Goal: Contribute content: Add original content to the website for others to see

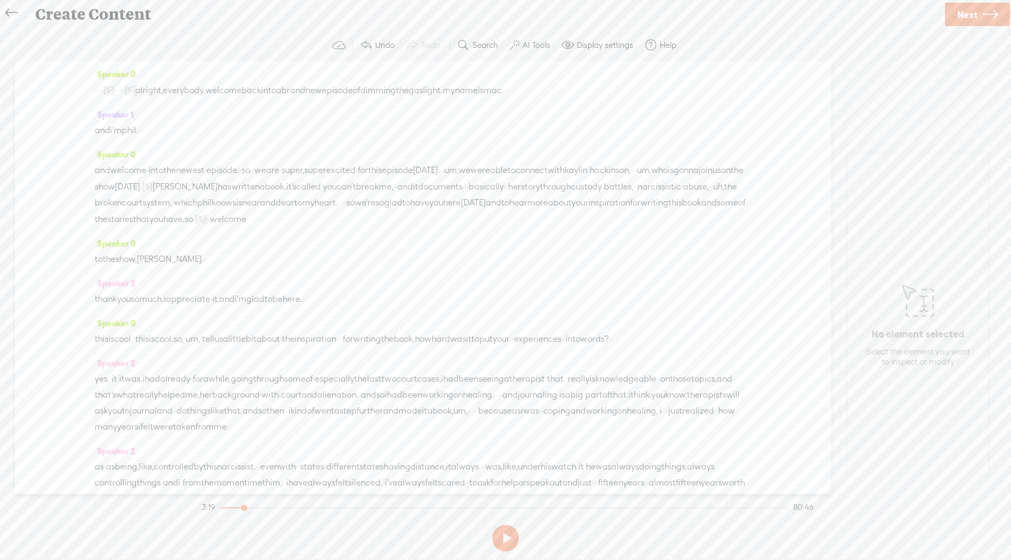
scroll to position [396, 0]
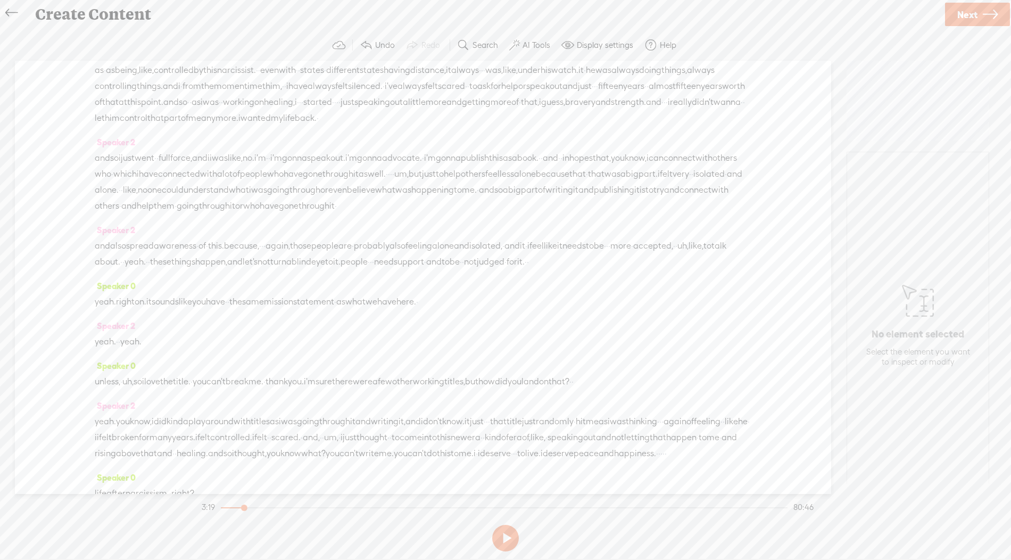
click at [697, 19] on div "Create Content" at bounding box center [486, 15] width 916 height 28
click at [480, 41] on label "Search" at bounding box center [485, 45] width 26 height 11
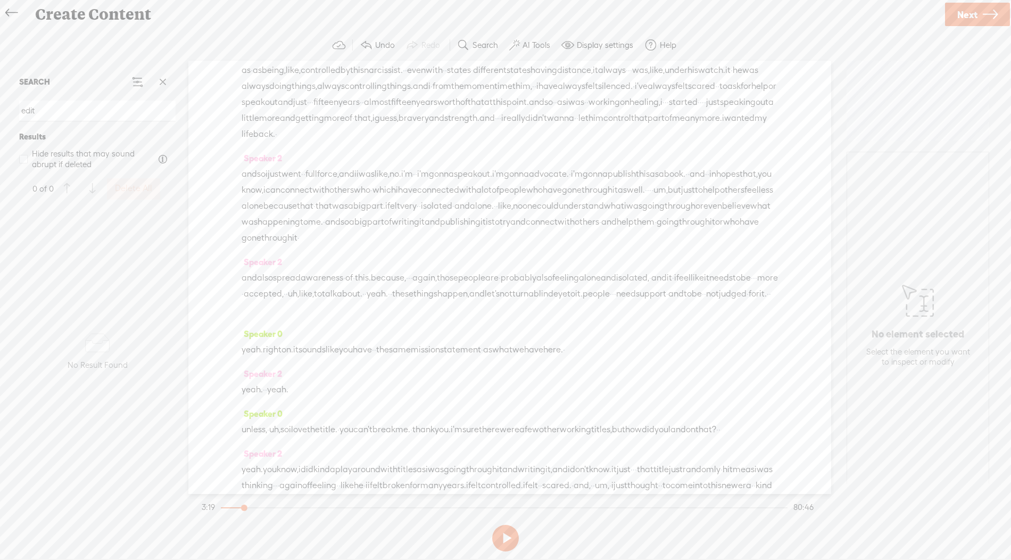
click at [77, 114] on input "edit" at bounding box center [97, 111] width 156 height 21
type input "mark"
click at [169, 82] on span at bounding box center [163, 82] width 16 height 16
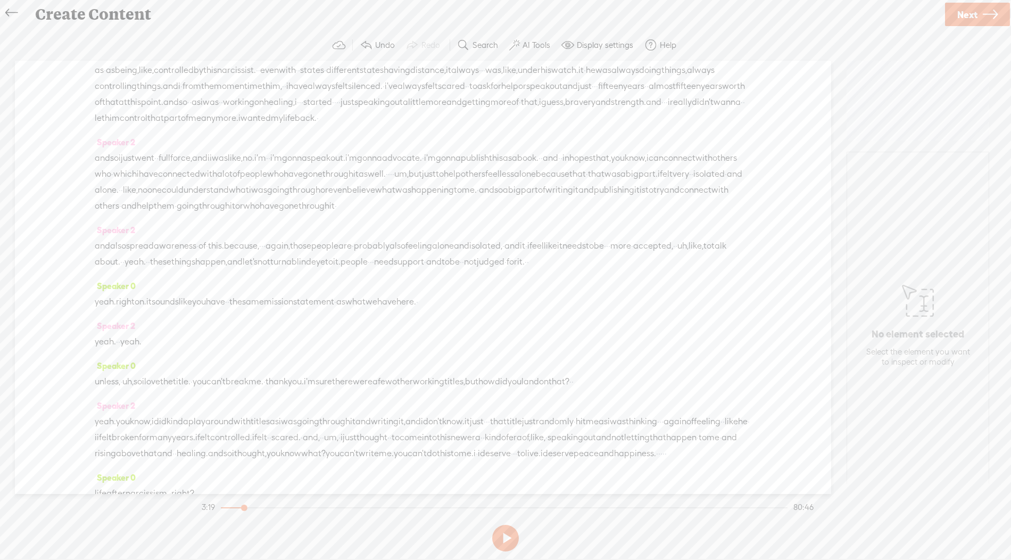
click at [469, 47] on span at bounding box center [463, 45] width 13 height 13
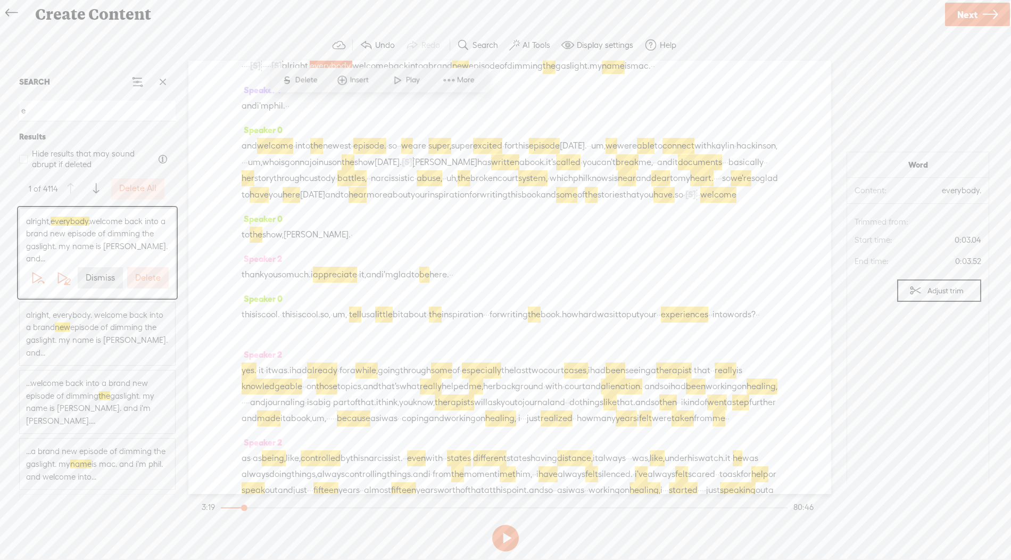
scroll to position [69, 0]
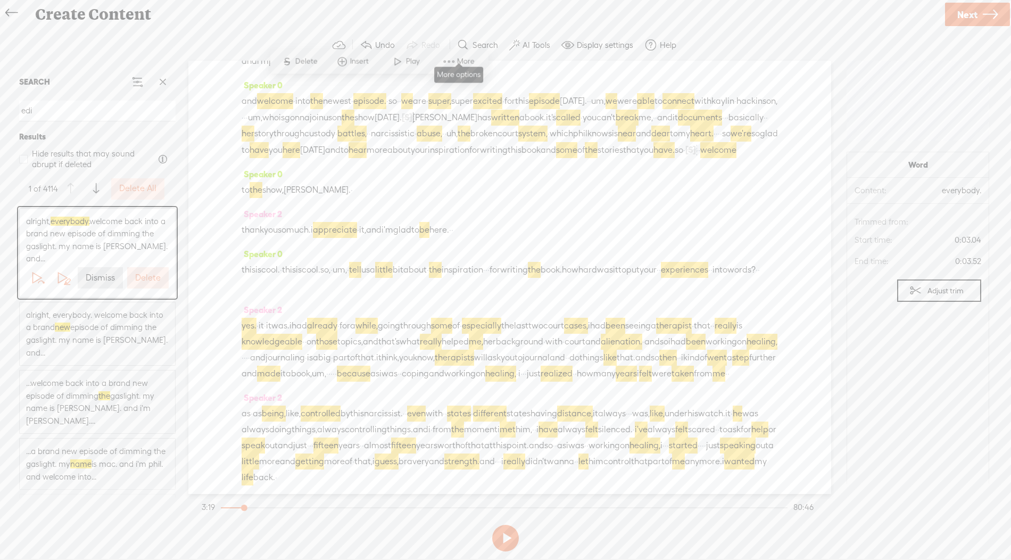
type input "edit"
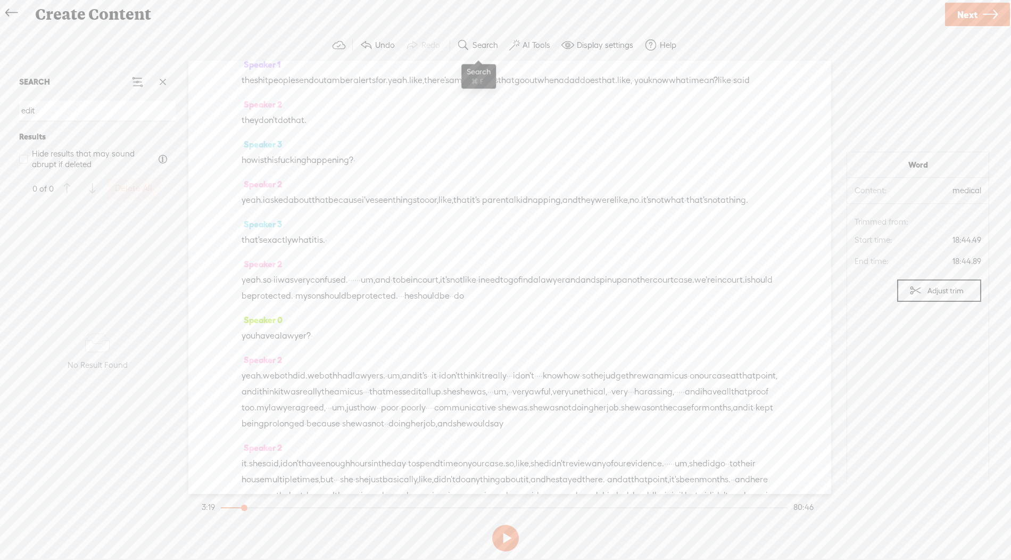
scroll to position [5336, 0]
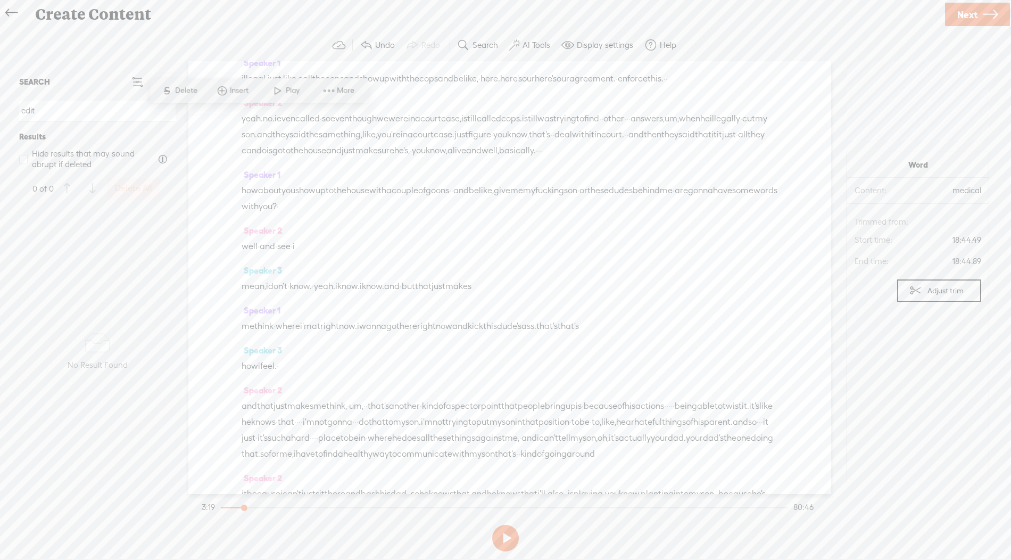
click at [79, 111] on input "edit" at bounding box center [97, 111] width 156 height 21
click at [964, 9] on span "Next" at bounding box center [967, 14] width 20 height 27
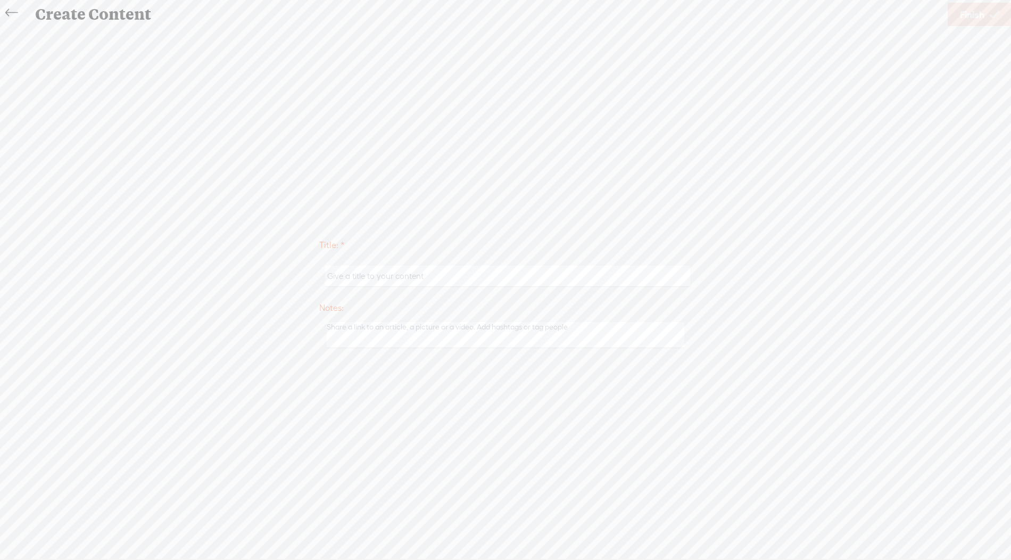
click at [504, 275] on input "text" at bounding box center [507, 275] width 364 height 21
type input "[PERSON_NAME]"
click at [986, 22] on link "Finish" at bounding box center [980, 14] width 64 height 23
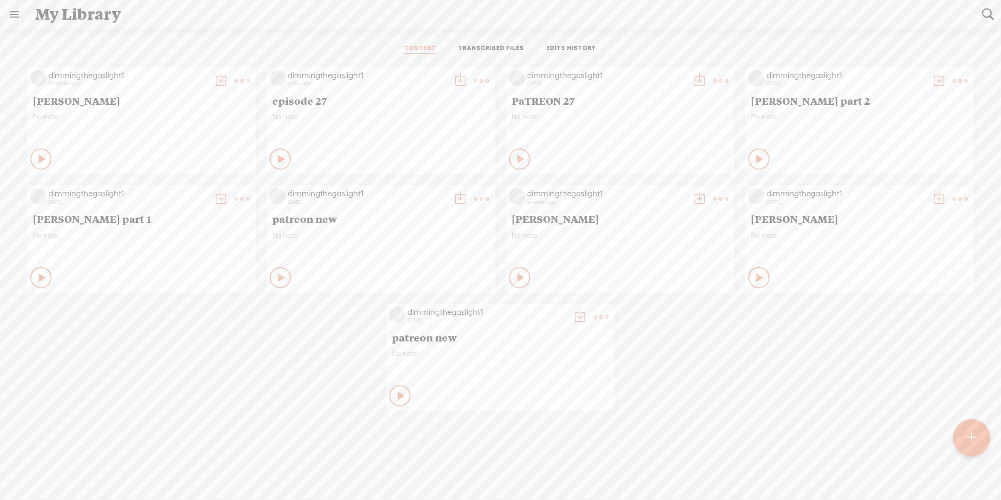
scroll to position [1, 0]
click at [244, 79] on t at bounding box center [242, 80] width 15 height 15
click at [192, 185] on link "Download as..." at bounding box center [191, 188] width 106 height 24
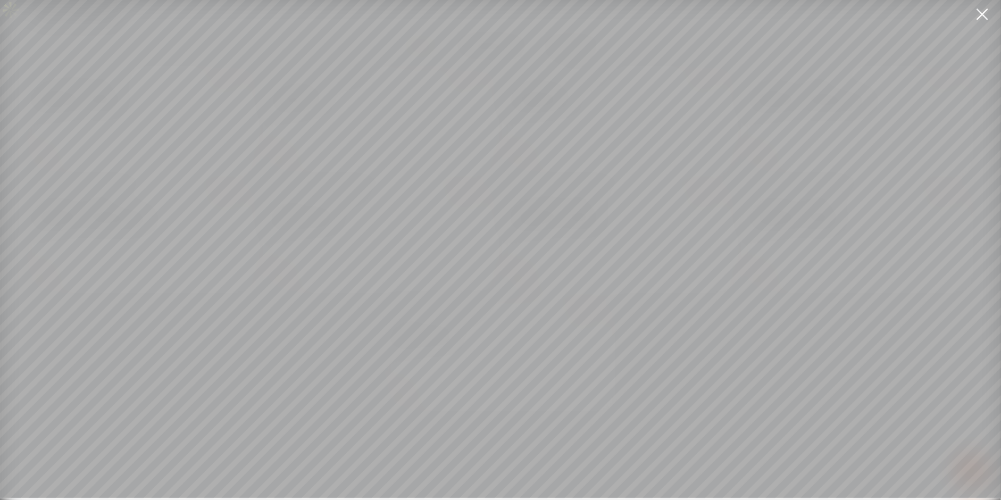
scroll to position [0, 0]
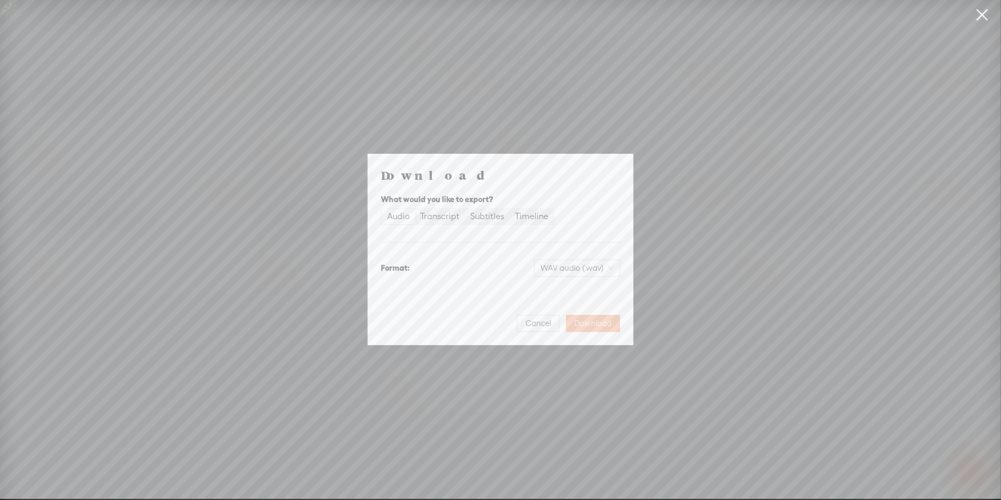
click at [593, 327] on span "Download" at bounding box center [593, 323] width 37 height 11
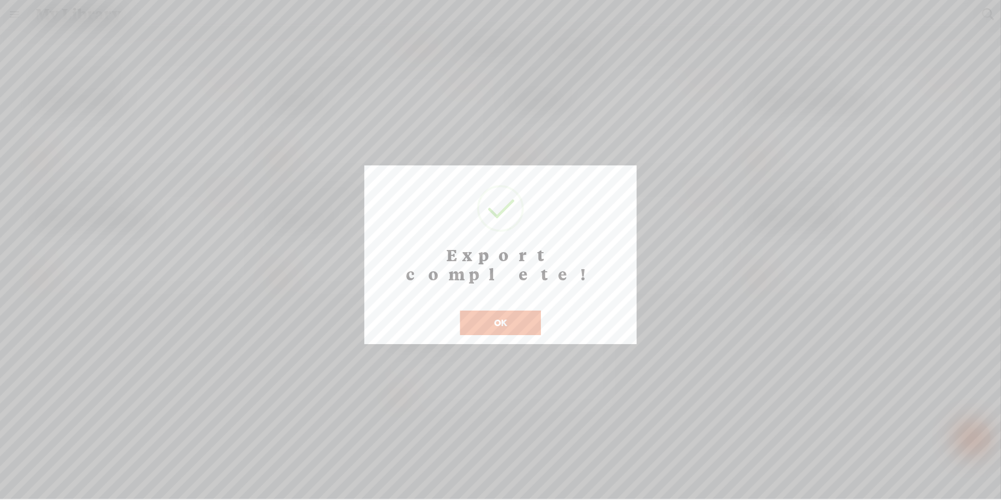
click at [524, 312] on button "OK" at bounding box center [500, 323] width 81 height 24
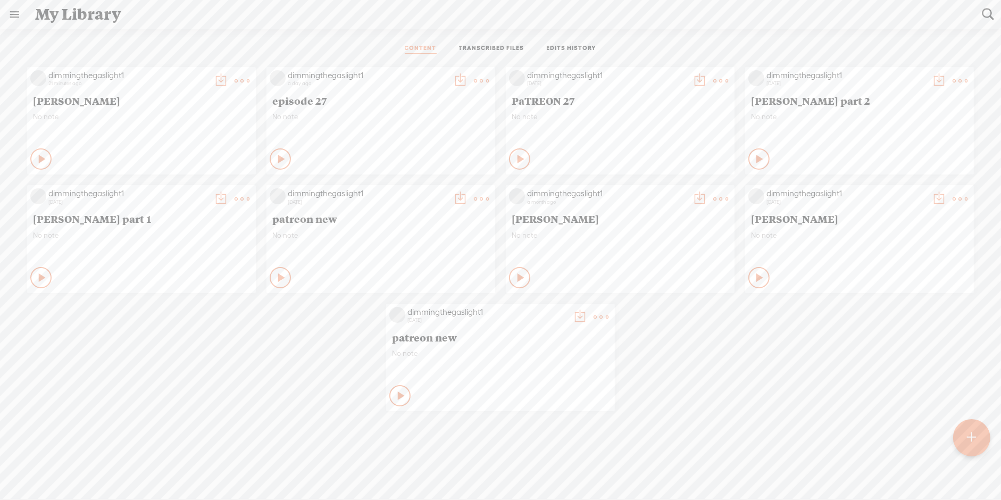
click at [599, 318] on t at bounding box center [601, 317] width 15 height 15
click at [560, 474] on link "Delete" at bounding box center [550, 475] width 106 height 24
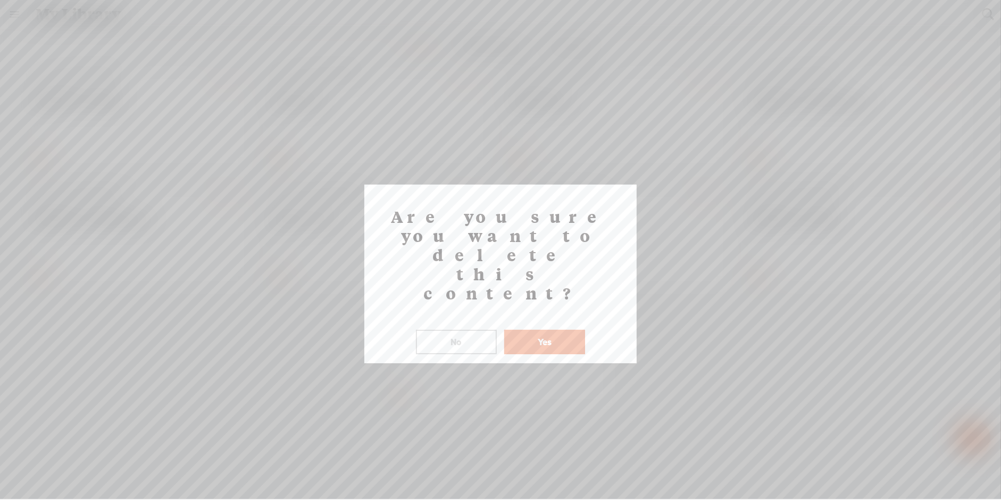
click at [571, 330] on button "Yes" at bounding box center [544, 342] width 81 height 24
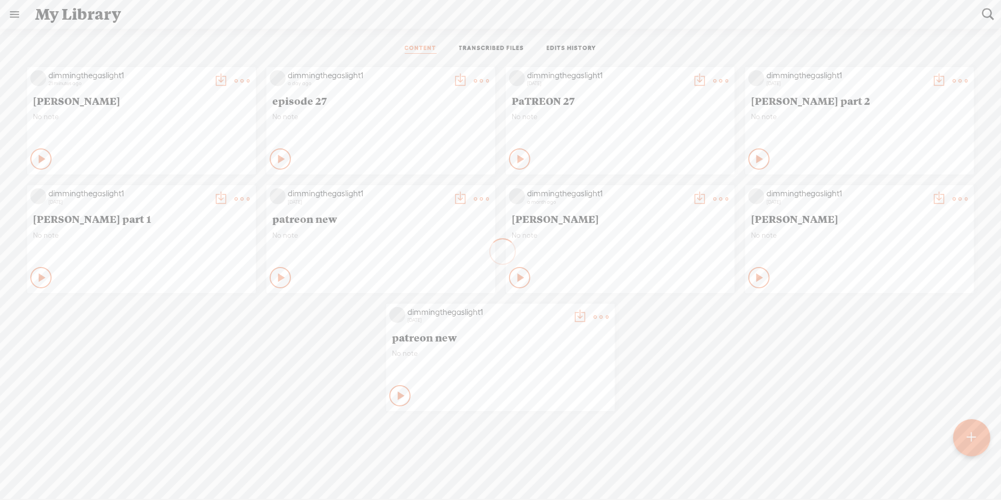
click at [237, 77] on t at bounding box center [242, 80] width 15 height 15
click at [199, 192] on link "Download as..." at bounding box center [191, 189] width 106 height 24
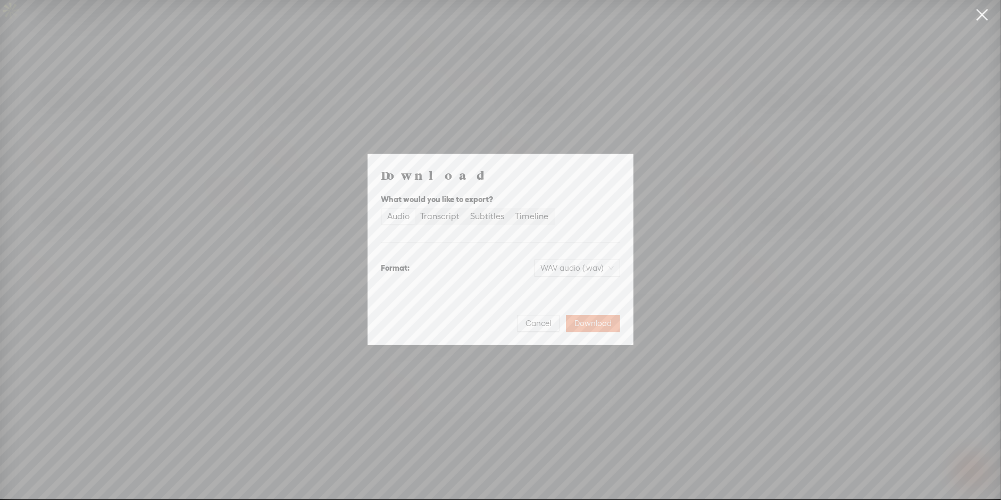
click at [528, 332] on div "Download What would you like to export? Audio Transcript Subtitles Timeline For…" at bounding box center [500, 249] width 265 height 190
click at [545, 324] on span "Cancel" at bounding box center [539, 323] width 26 height 11
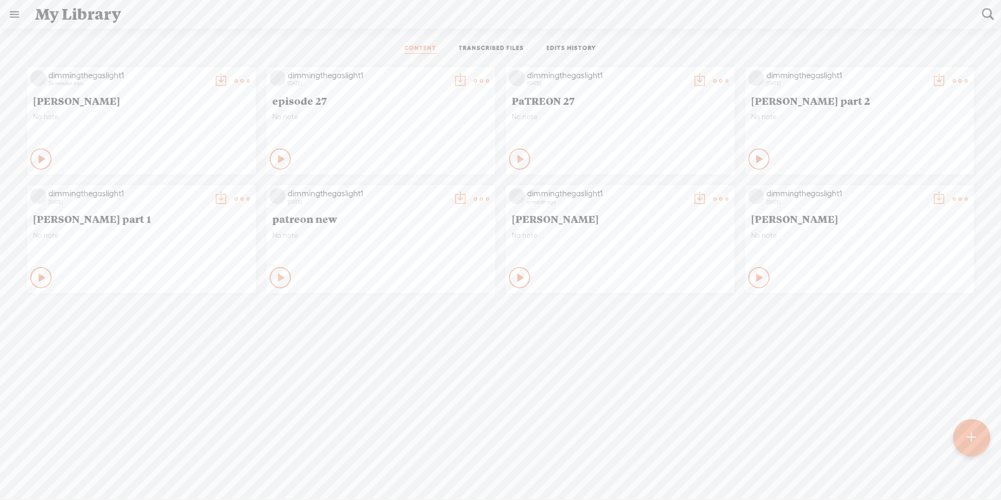
click at [242, 78] on t at bounding box center [242, 80] width 15 height 15
click at [206, 182] on link "Download as..." at bounding box center [191, 189] width 106 height 24
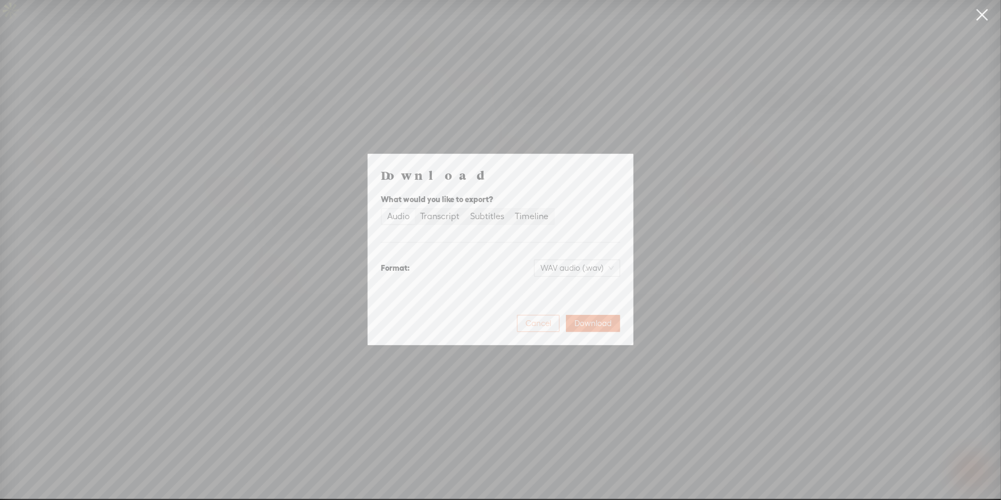
click at [539, 325] on span "Cancel" at bounding box center [539, 323] width 26 height 11
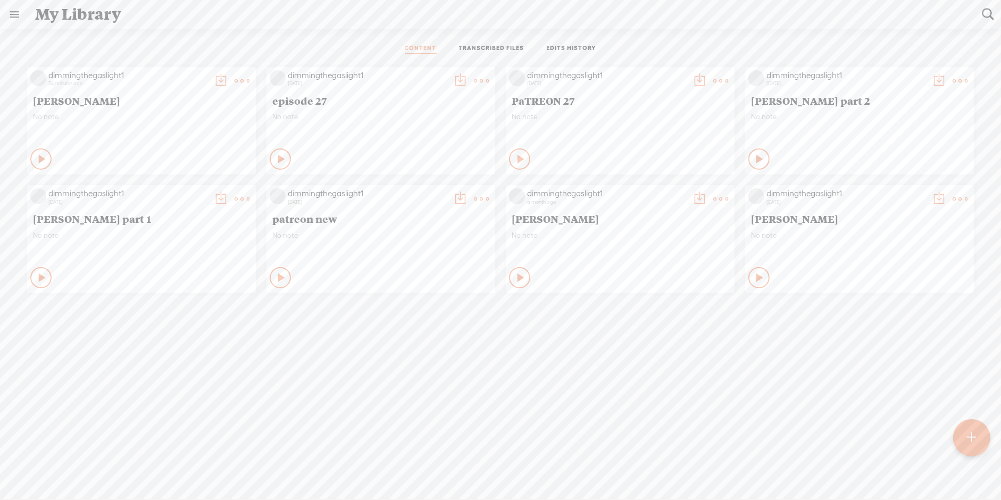
click at [5, 16] on link at bounding box center [15, 15] width 28 height 28
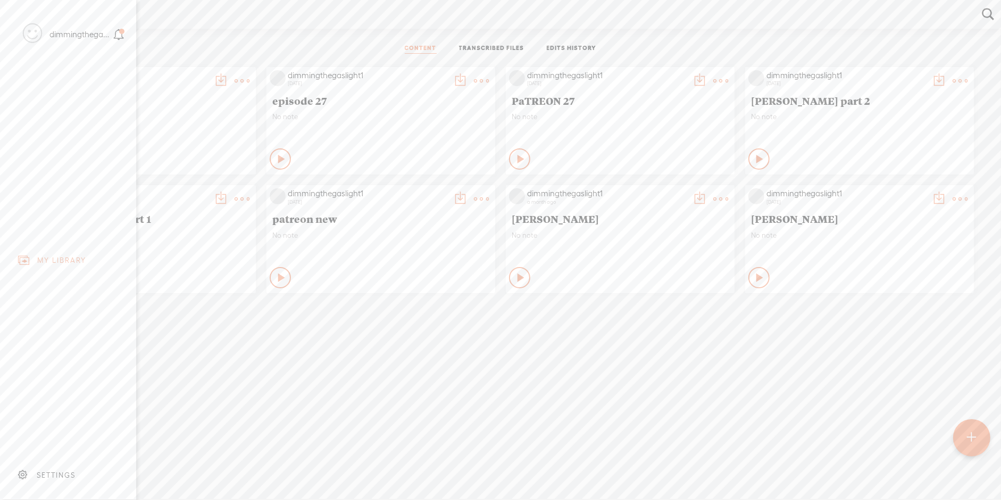
click at [63, 476] on div "SETTINGS" at bounding box center [56, 475] width 39 height 9
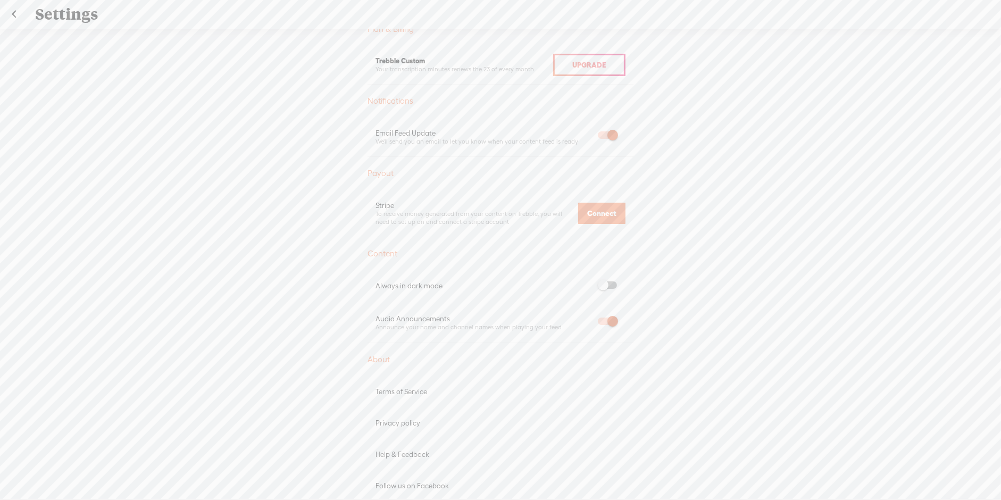
scroll to position [300, 0]
click at [599, 273] on span at bounding box center [607, 274] width 19 height 7
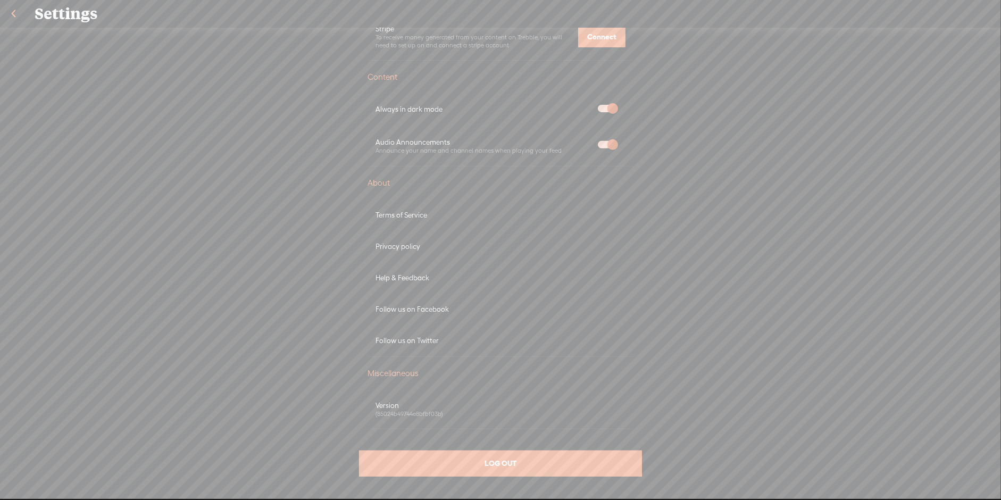
scroll to position [0, 0]
